Goal: Communication & Community: Answer question/provide support

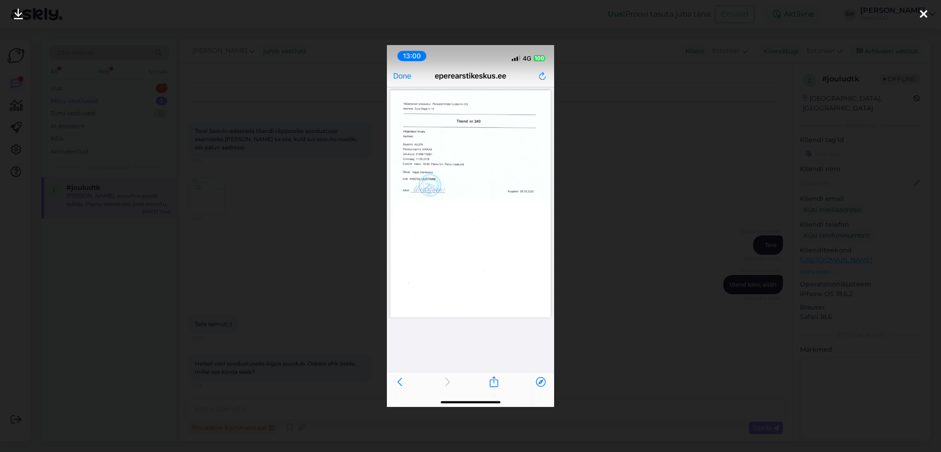
click at [921, 11] on icon at bounding box center [923, 15] width 7 height 12
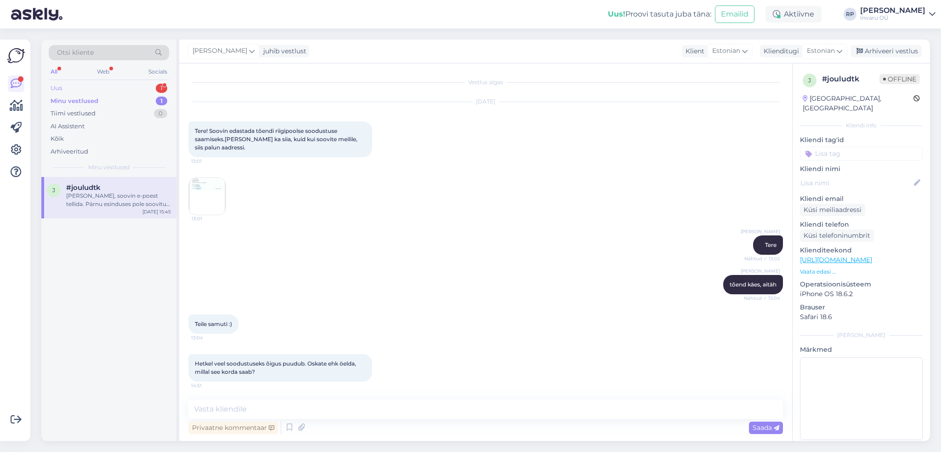
click at [60, 84] on div "Uus" at bounding box center [56, 88] width 11 height 9
click at [97, 199] on div "[PERSON_NAME], olemme matkanjärjestäjä ja majoitumme tämän viikon ryhmän kanssa…" at bounding box center [118, 200] width 105 height 17
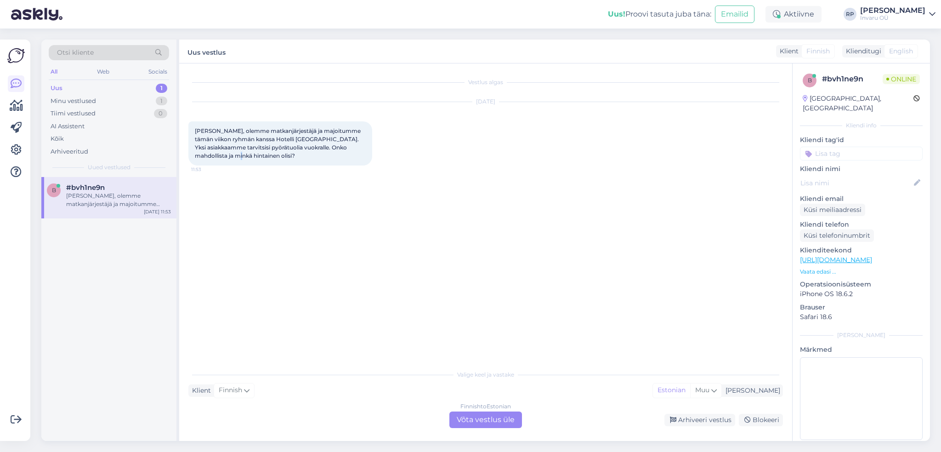
drag, startPoint x: 214, startPoint y: 158, endPoint x: 206, endPoint y: 155, distance: 8.9
click at [206, 155] on div "[PERSON_NAME], olemme matkanjärjestäjä ja majoitumme tämän viikon ryhmän kanssa…" at bounding box center [280, 143] width 184 height 44
click at [496, 419] on div "Finnish to Estonian Võta vestlus üle" at bounding box center [485, 419] width 73 height 17
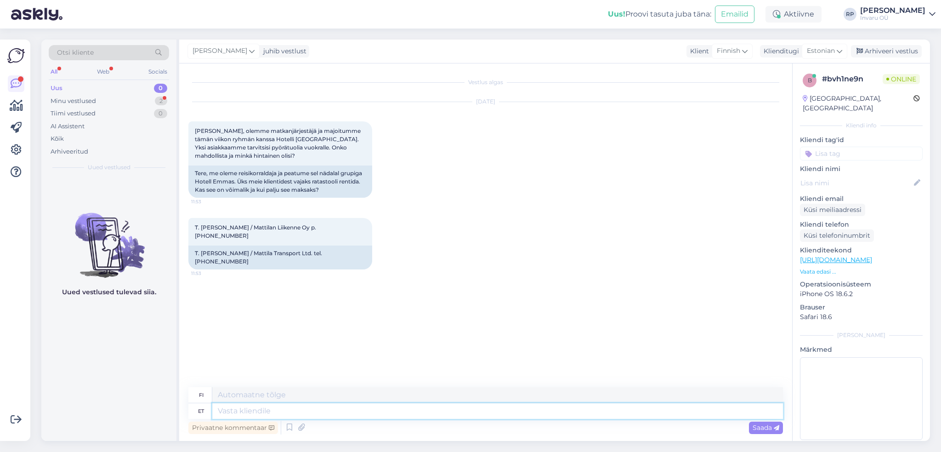
click at [274, 411] on textarea at bounding box center [497, 411] width 571 height 16
type textarea "Tere"
type textarea "Hei"
type textarea "Tere,"
type textarea "Hei,"
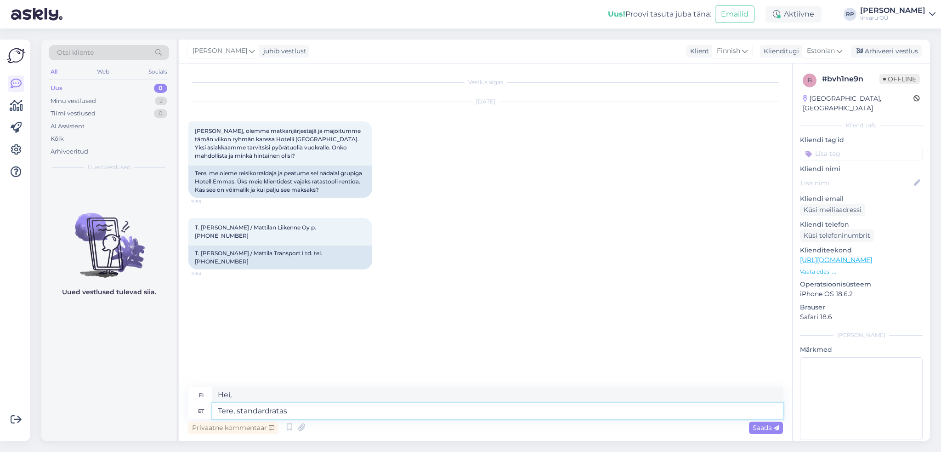
type textarea "Tere, standardrataso"
type textarea "Hei, tavallinen pyörä"
type textarea "Tere, standardratasooli"
type textarea "Hei, vakiovanteet"
type textarea "Tere, standardratasooli üürimine"
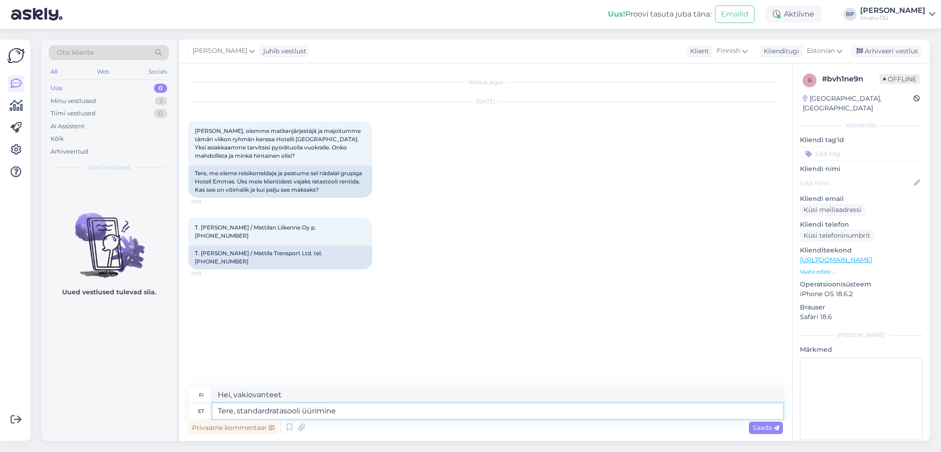
type textarea "Hei, tavallinen pyörätuolivuokraus"
type textarea "Tere, standardratasooli üürimine 1,20€"
type textarea "Hei, normaali polkupyörävuokraus 1,20"
type textarea "Tere, standardratasooli üürimine 1,20€/"
type textarea "Hei, tavallisen polkupyörän vuokraaminen maksaa 1,20 €/"
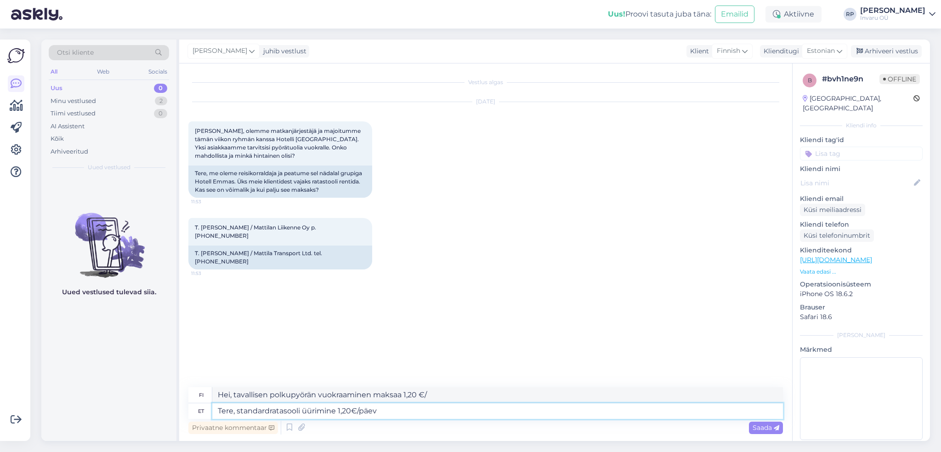
type textarea "Tere, standardratasooli üürimine 1,20€/päev"
type textarea "Hei, tavallisen pyörätuolin vuokraaminen maksaa 1,20 €/päivä."
paste textarea "[URL][DOMAIN_NAME]"
type textarea "Tere, standardratasooli üürimine 1,20€/päev [URL][DOMAIN_NAME]"
type textarea "Hei, pyörätuolin vakiovuokra 1,20 €/päivä [URL][DOMAIN_NAME]"
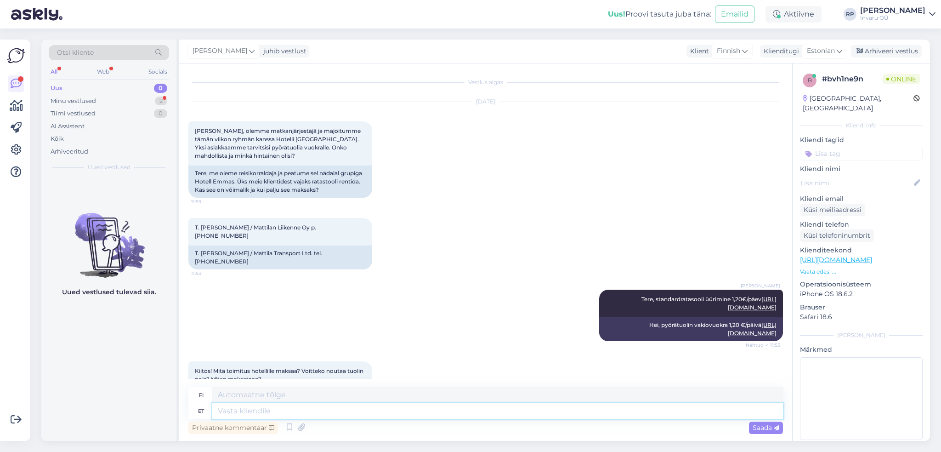
scroll to position [28, 0]
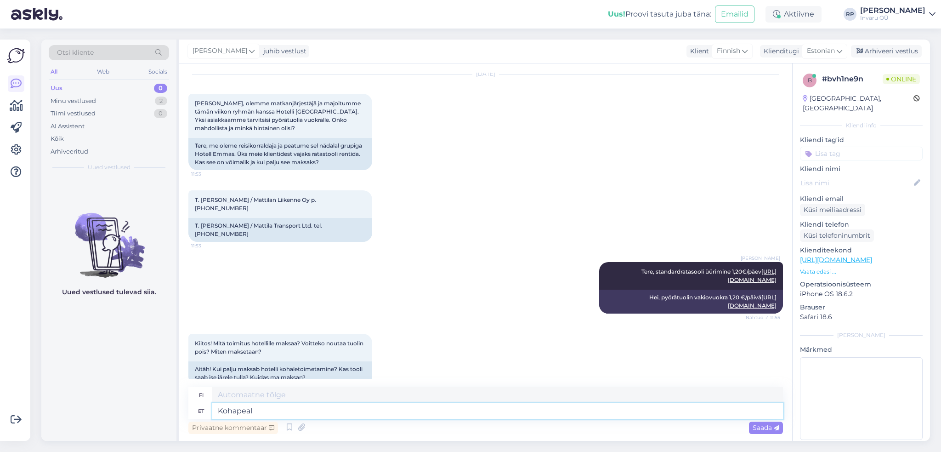
type textarea "Kohapeal"
type textarea "Paikan päällä"
type textarea "Kohapeal on"
type textarea "Paikan päällä on"
type textarea "Kohapeal on üürilepingu"
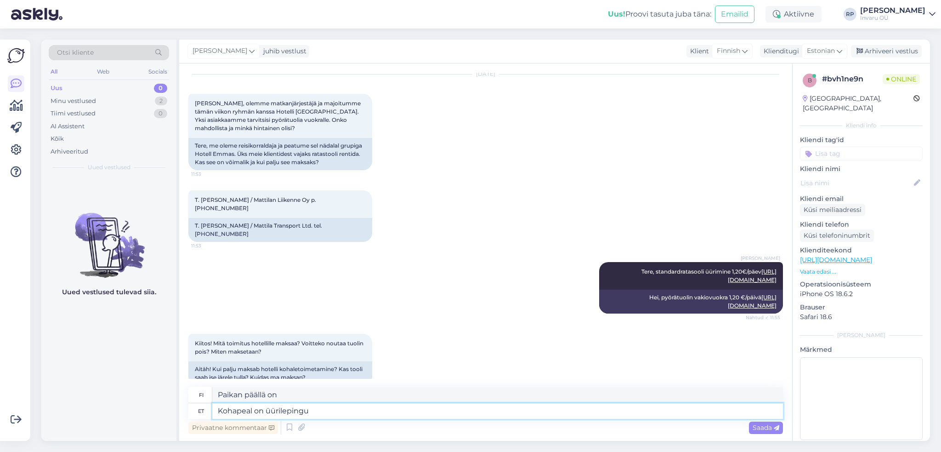
type textarea "Paikan päällä on vuokrasopimus."
type textarea "Kohapeal on üürilepingu sõlmimine"
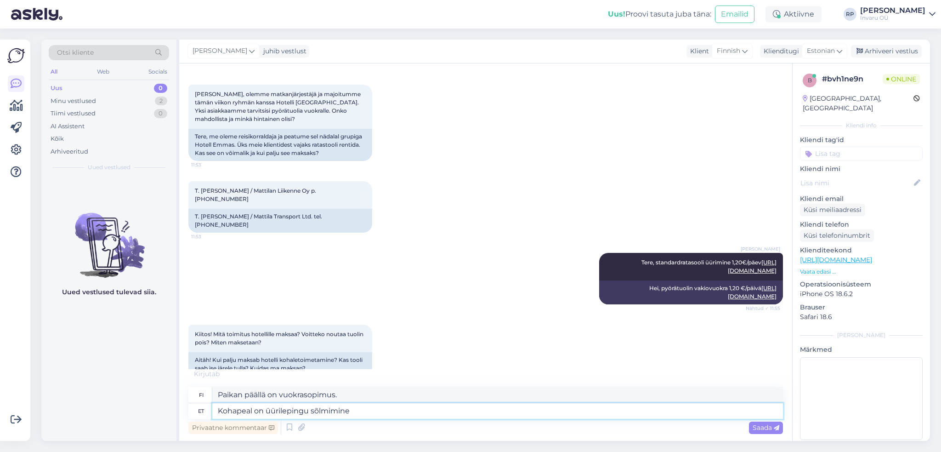
type textarea "Vuokrasopimuksen allekirjoitus tapahtuu paikan päällä"
type textarea "Kohapeal on üürilepingu sõlmimine, tas"
type textarea "Vuokrasopimus allekirjoitetaan paikan päällä,"
type textarea "Kohapeal on üürilepingu sõlmimine, tasuda"
type textarea "Vuokrasopimuksen allekirjoitus paikan päällä, maksu vaaditaan"
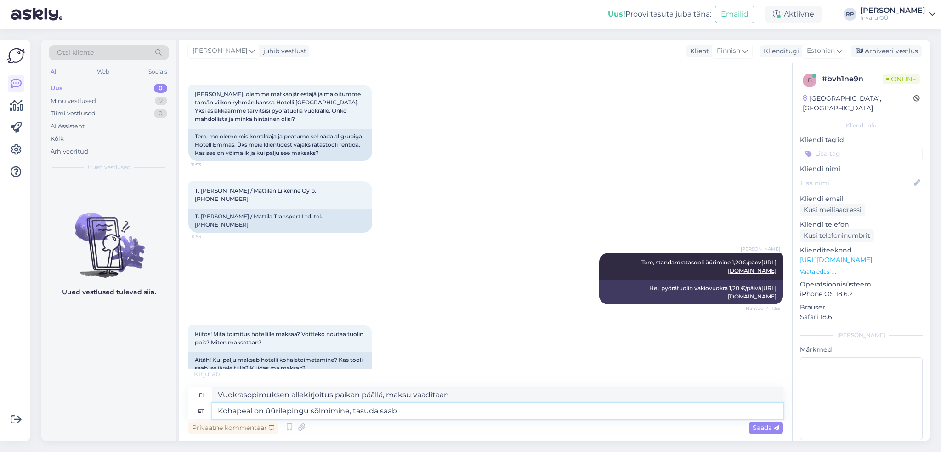
type textarea "Kohapeal on üürilepingu sõlmimine, tasuda saab n"
type textarea "Vuokrasopimus allekirjoitetaan paikan päällä, maksu voidaan suorittaa"
type textarea "Kohapeal on üürilepingu sõlmimine, tasuda saab nii"
type textarea "Vuokrasopimus allekirjoitetaan paikan päällä, ja maksun voi suorittaa seuraavil…"
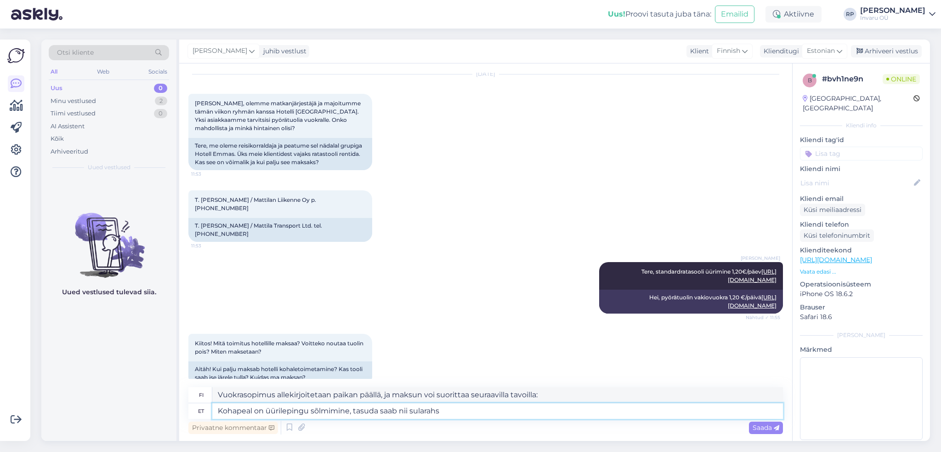
type textarea "Kohapeal on üürilepingu sõlmimine, tasuda saab nii sularahs"
type textarea "Vuokrasopimus allekirjoitetaan paikan päällä, maksu onnistuu käteisellä."
type textarea "Kohapeal on üürilepingu sõlmimine, tasuda saab nii sularahs kui"
type textarea "Vuokrasopimus allekirjoitetaan paikan päällä, ja maksun voi suorittaa käteisell…"
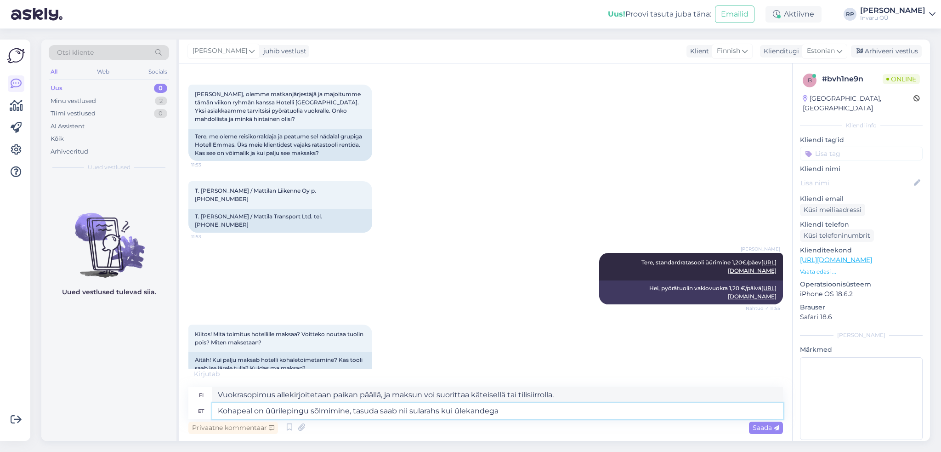
type textarea "Kohapeal on üürilepingu sõlmimine, tasuda saab nii sularahs kui ülekandeg"
type textarea "Vuokrasopimus allekirjoitetaan paikan päällä, maksun voi suorittaa käteisellä t…"
type textarea "Kohapeal on üürilepingu sõlmimine, tasuda saab nii sularahs kui"
type textarea "Vuokrasopimus allekirjoitetaan paikan päällä, ja maksun voi suorittaa käteisell…"
type textarea "Kohapeal on üürilepingu sõlmimine, tasuda saab nii sularahs kui kaardimakse"
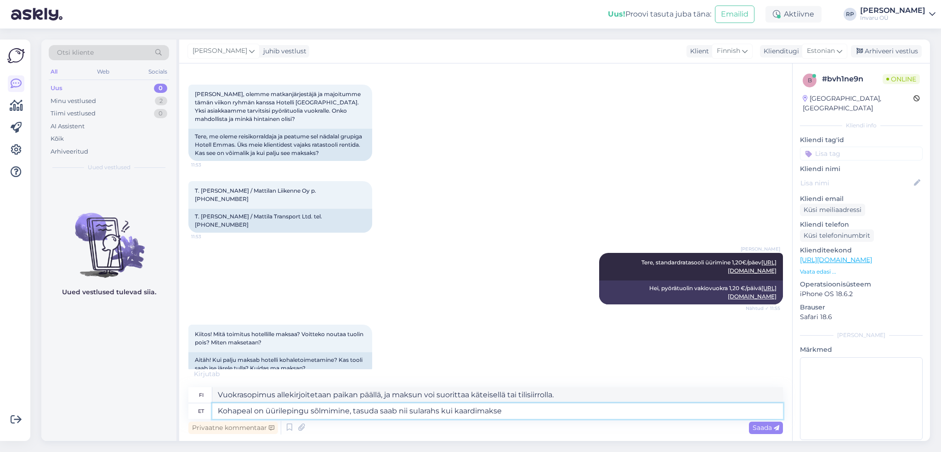
type textarea "Vuokrasopimus allekirjoitetaan paikan päällä, ja maksun voi suorittaa käteisell…"
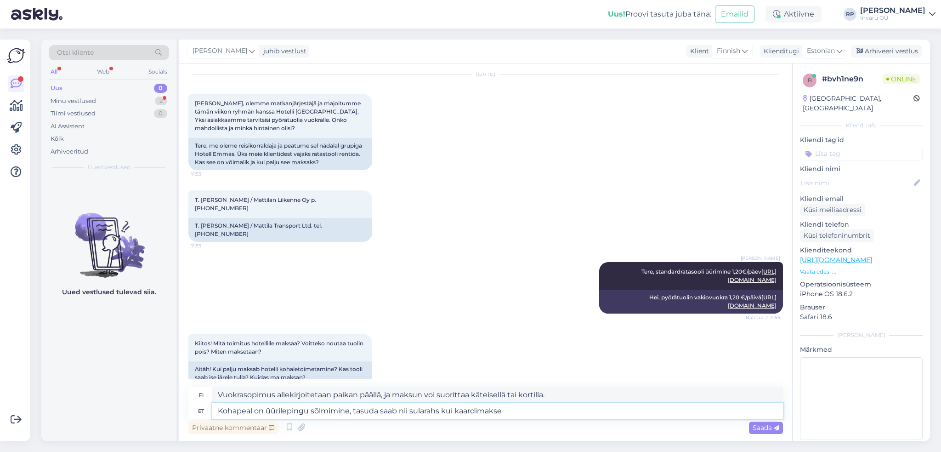
scroll to position [91, 0]
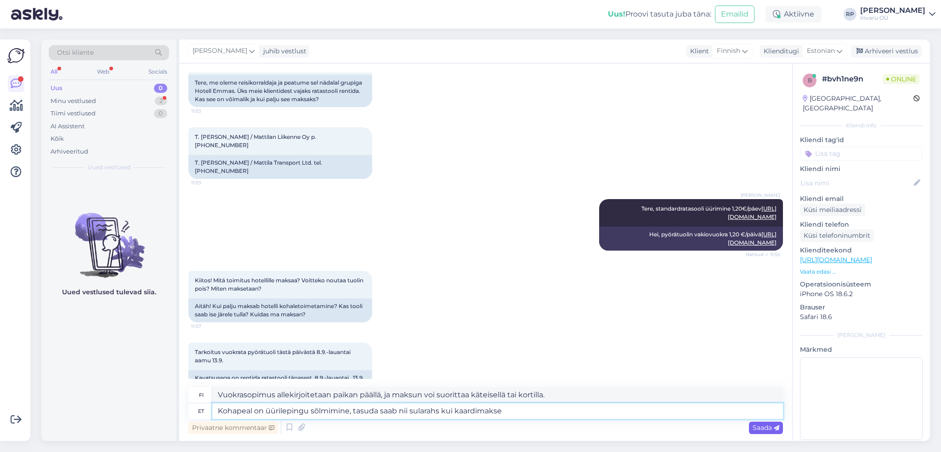
type textarea "Kohapeal on üürilepingu sõlmimine, tasuda saab nii sularahs kui kaardimakse"
click at [760, 426] on span "Saada" at bounding box center [766, 427] width 27 height 8
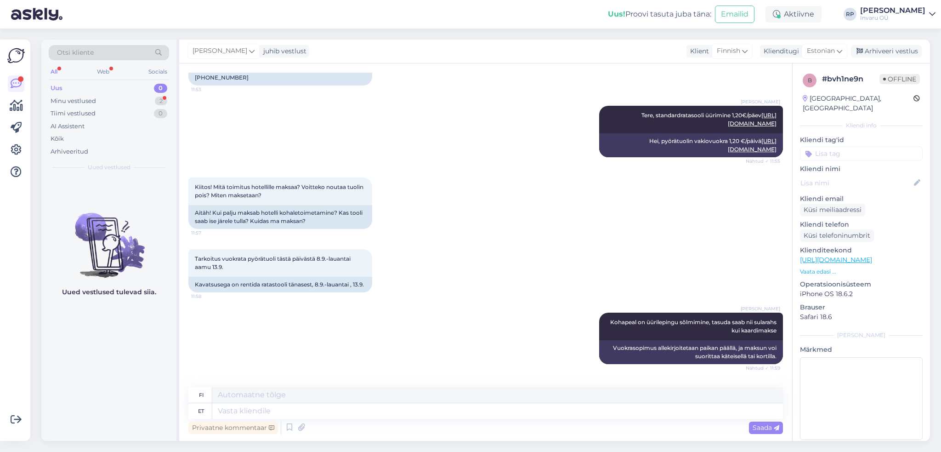
scroll to position [272, 0]
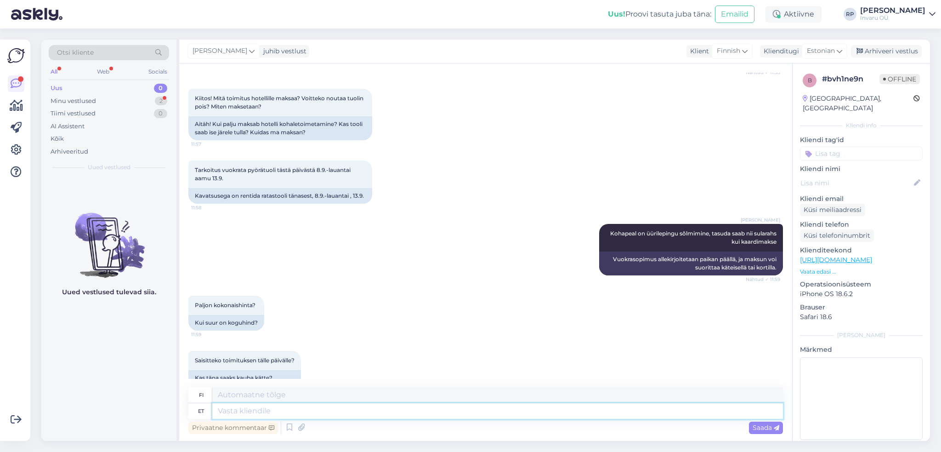
click at [245, 410] on textarea at bounding box center [497, 411] width 571 height 16
type textarea "ja"
type textarea "ja,"
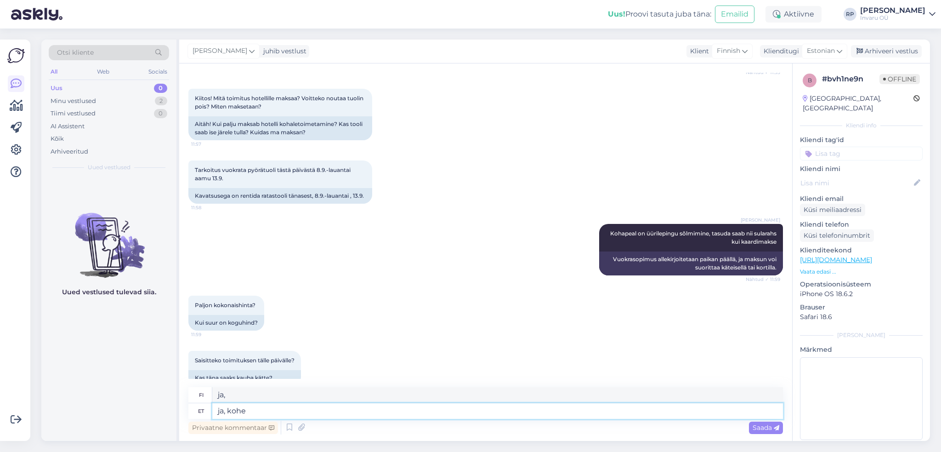
type textarea "ja, kohe"
type textarea "kyllä, heti"
type textarea "ja, kohe saate"
type textarea "kyllä, nyt voit"
type textarea "ja, kohe saate ratastooli k"
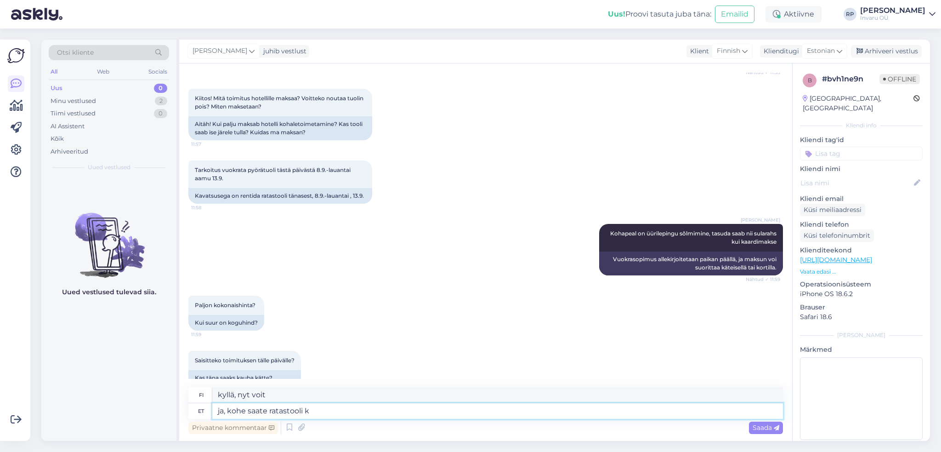
type textarea "ja saat pyörätuolin heti"
type textarea "ja, kohe saate ratastooli kätte 6"
type textarea "ja saat pyörätuolin välittömästi 6"
type textarea "ja, kohe saate ratastooli kätte 6€"
type textarea "ja saat pyörätuolin heti 6 eurolla"
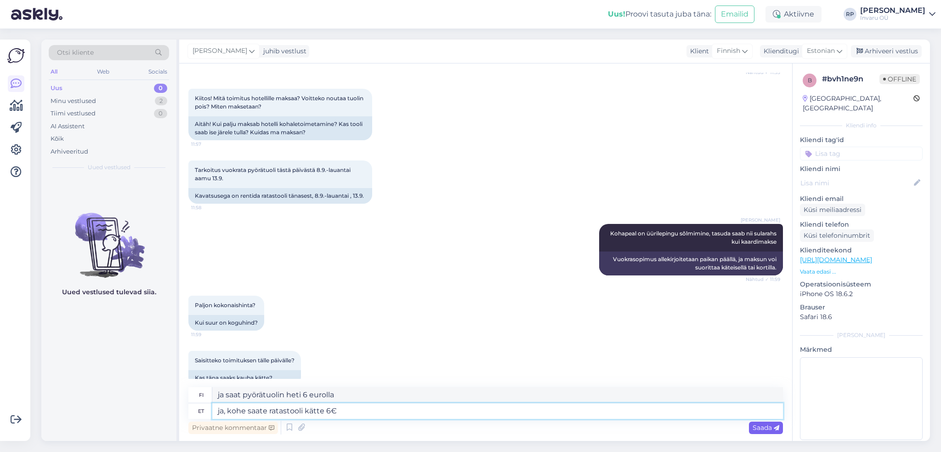
type textarea "ja, kohe saate ratastooli kätte 6€"
click at [772, 428] on span "Saada" at bounding box center [766, 427] width 27 height 8
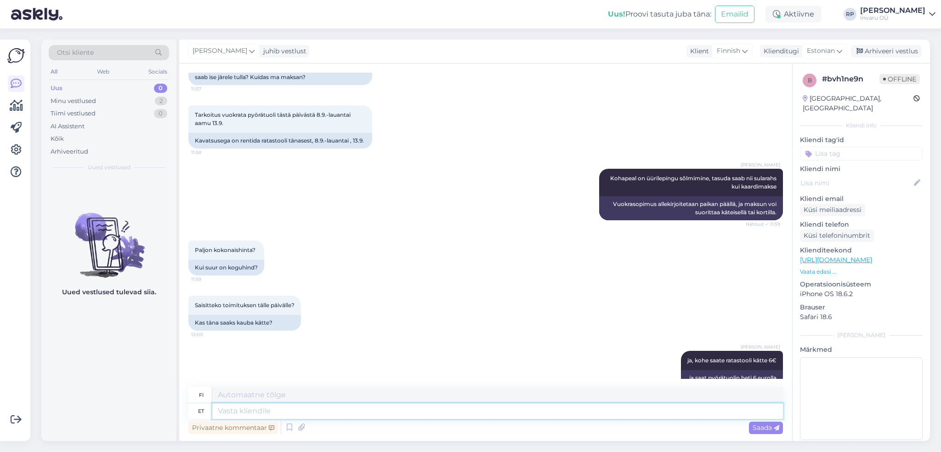
click at [262, 409] on textarea at bounding box center [497, 411] width 571 height 16
type textarea "laupäeviti"
type textarea "lauantaisin"
type textarea "laupäeviti töötab"
type textarea "työskentelee lauantaisin"
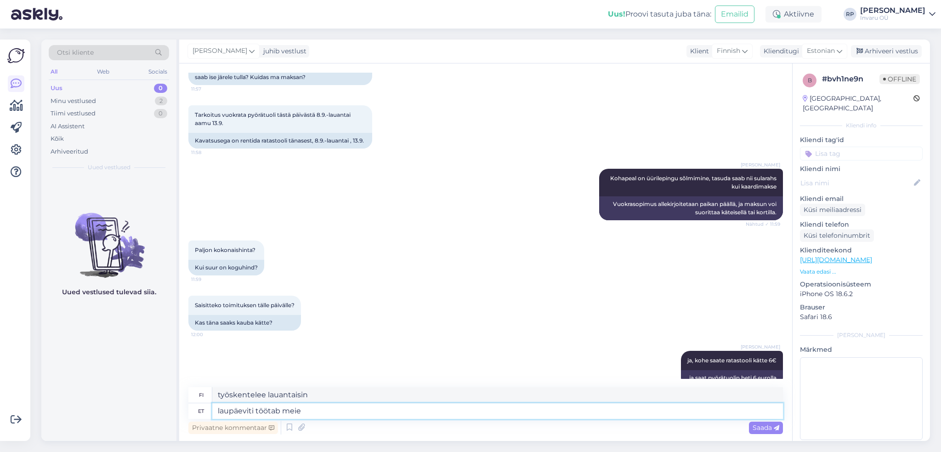
type textarea "laupäeviti töötab meie"
type textarea "Työskentelemme lauantaisin."
type textarea "laupäeviti töötab meie esindus, m"
type textarea "Toimistomme on avoinna lauantaisin,"
type textarea "laupäeviti töötab meie esindus, mis"
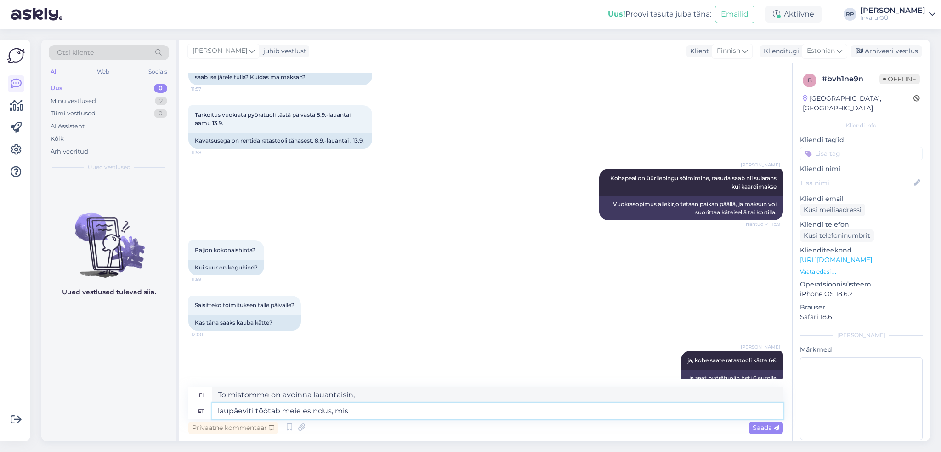
type textarea "Toimistomme on avoinna lauantaisin, jolloin"
type textarea "laupäeviti töötab meie esindus, mis asub"
type textarea "Toimistomme sijaitsee osoitteessa"
type textarea "laupäeviti töötab meie esindus, mis asub [GEOGRAPHIC_DATA] t"
type textarea "[GEOGRAPHIC_DATA] sijaitseva toimistomme on avoinna lauantaisin."
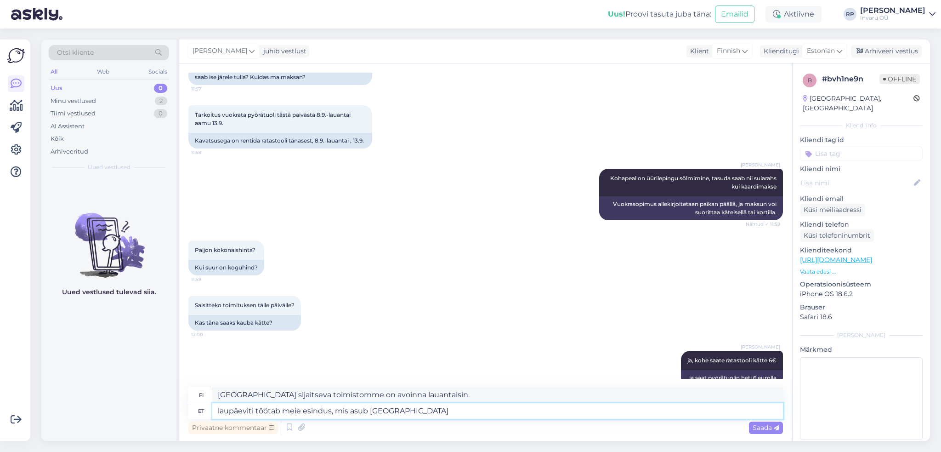
type textarea "laupäeviti töötab meie esindus, mis asub [GEOGRAPHIC_DATA]"
type textarea "[GEOGRAPHIC_DATA] teellä sijaitseva toimistomme on avoinna lauantaisin."
type textarea "laupäeviti töötab meie esindus, mis asub [STREET_ADDRESS]"
type textarea "Toimistomme osoitteessa [PERSON_NAME][STREET_ADDRESS] on avoinna lauantaisin."
type textarea "laupäeviti töötab meie esindus, mis asub [STREET_ADDRESS]"
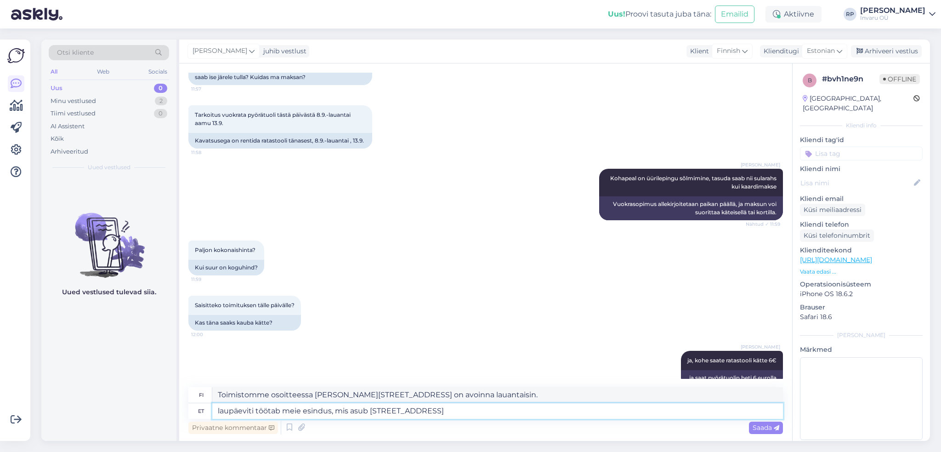
type textarea "Toimistomme osoitteessa [PERSON_NAME][STREET_ADDRESS] on avoinna lauantaisin."
type textarea "laupäeviti töötab meie esindus, mis asub [STREET_ADDRESS] kl."
type textarea "Toimistomme osoitteessa [PERSON_NAME][STREET_ADDRESS] on avoinna lauantaisin kl…"
type textarea "laupäeviti töötab meie esindus, mis asub [STREET_ADDRESS] kl. 10,00-15,00"
type textarea "Lauantaisin toimistomme osoitteessa [STREET_ADDRESS] on avoinna klo 10.00–15.00."
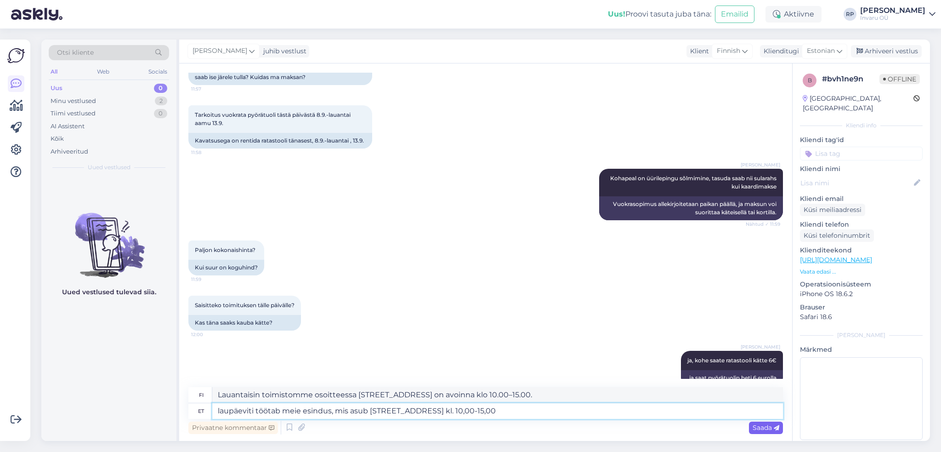
type textarea "laupäeviti töötab meie esindus, mis asub [STREET_ADDRESS] kl. 10,00-15,00"
click at [761, 430] on span "Saada" at bounding box center [766, 427] width 27 height 8
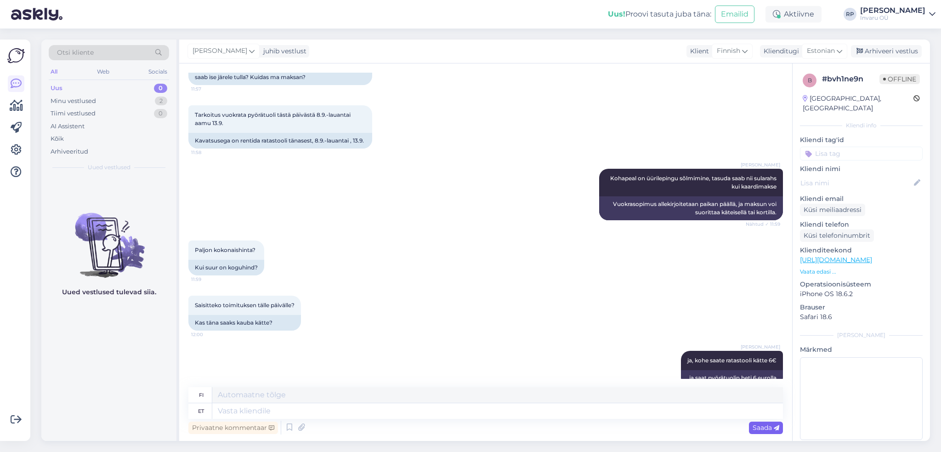
scroll to position [399, 0]
